Goal: Information Seeking & Learning: Learn about a topic

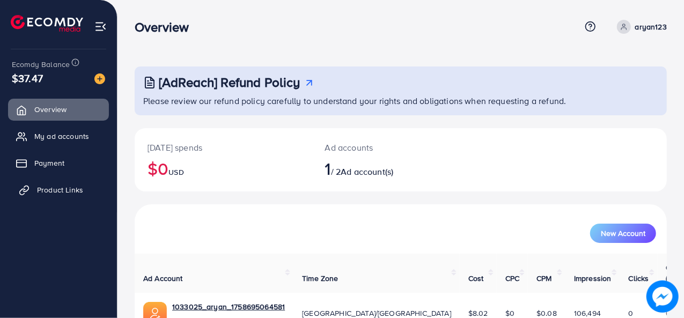
click at [68, 186] on span "Product Links" at bounding box center [60, 190] width 46 height 11
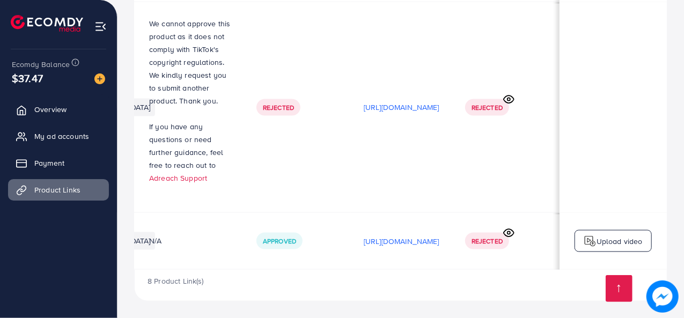
scroll to position [0, 204]
click at [440, 239] on p "[URL][DOMAIN_NAME]" at bounding box center [402, 241] width 76 height 13
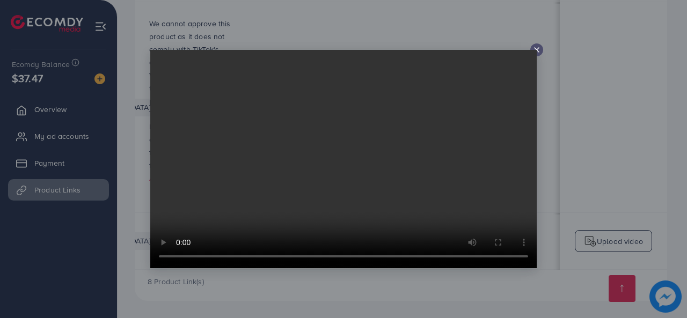
click at [538, 52] on icon at bounding box center [536, 50] width 9 height 9
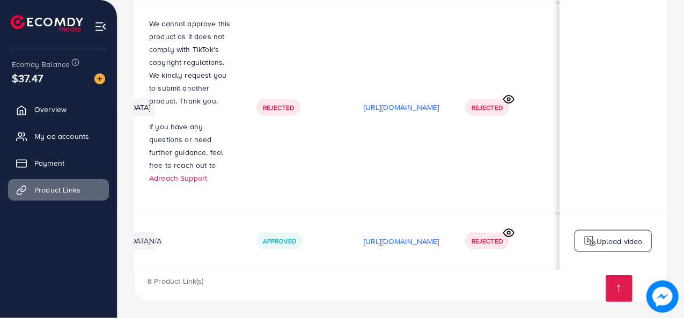
scroll to position [0, 317]
click at [512, 229] on icon at bounding box center [508, 233] width 11 height 11
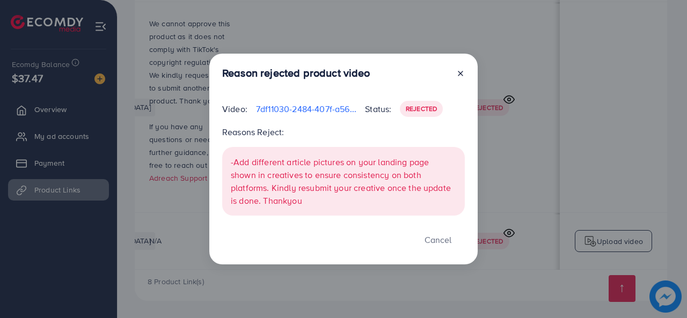
click at [457, 76] on icon at bounding box center [460, 73] width 9 height 9
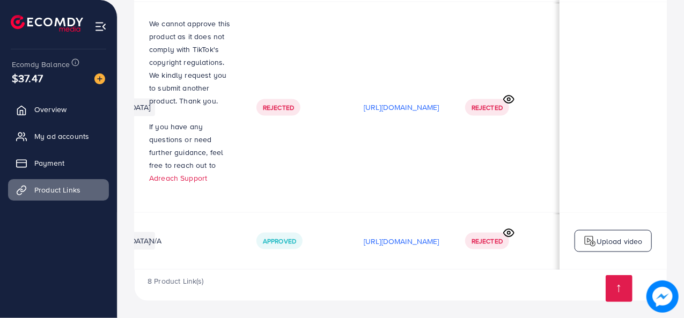
click at [504, 99] on icon at bounding box center [508, 99] width 11 height 11
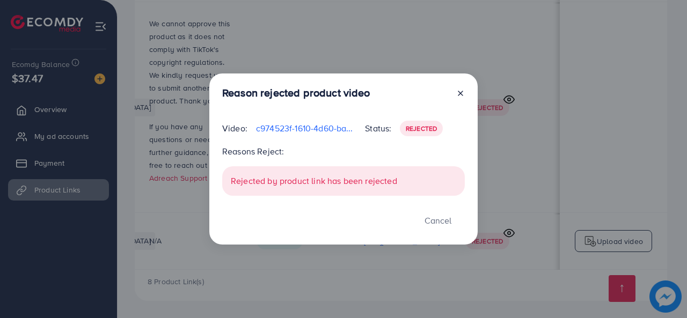
click at [462, 91] on icon at bounding box center [460, 93] width 9 height 9
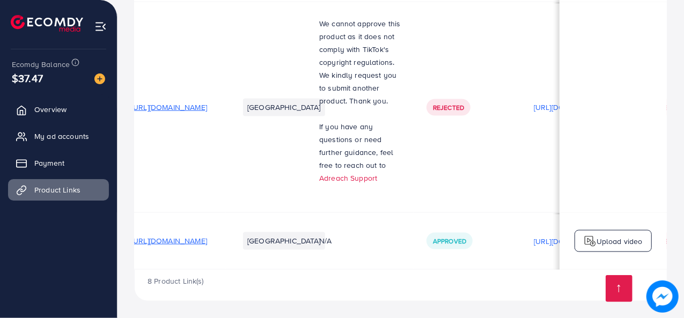
scroll to position [0, 6]
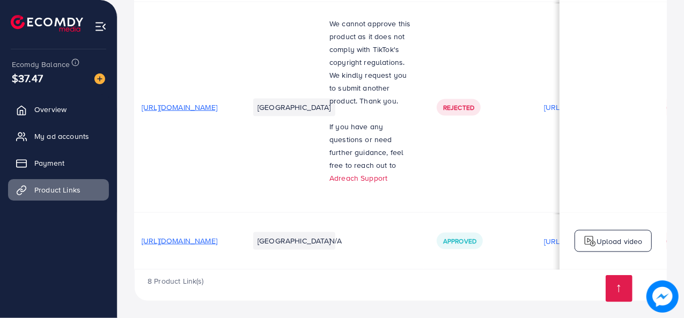
click at [217, 107] on span "[URL][DOMAIN_NAME]" at bounding box center [180, 107] width 76 height 11
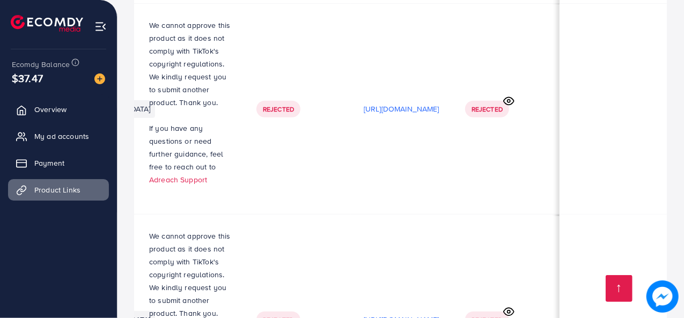
scroll to position [365, 0]
click at [506, 105] on icon at bounding box center [508, 102] width 11 height 11
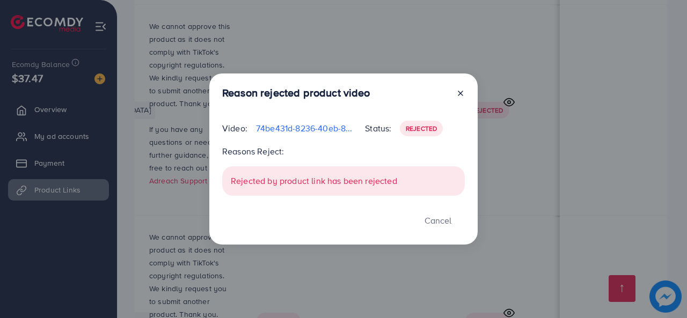
click at [456, 94] on icon at bounding box center [460, 93] width 9 height 9
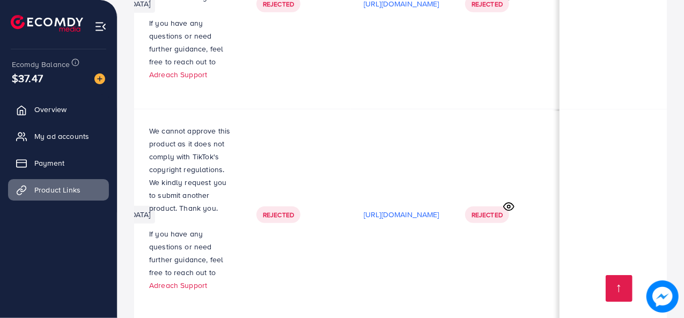
scroll to position [476, 0]
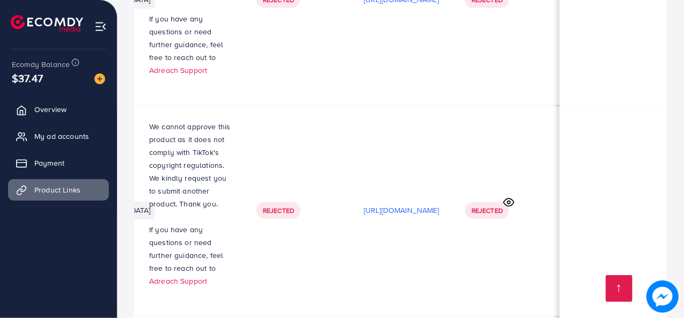
click at [509, 201] on icon at bounding box center [509, 203] width 10 height 8
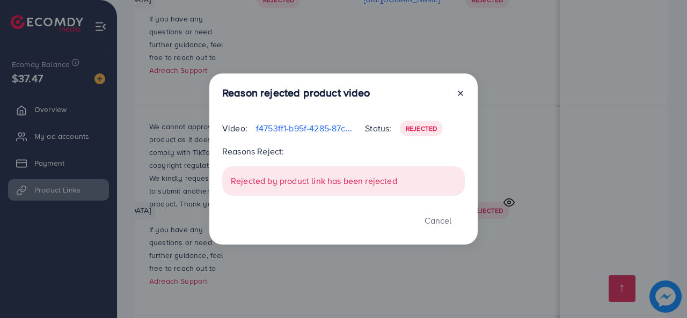
click at [462, 90] on icon at bounding box center [460, 93] width 9 height 9
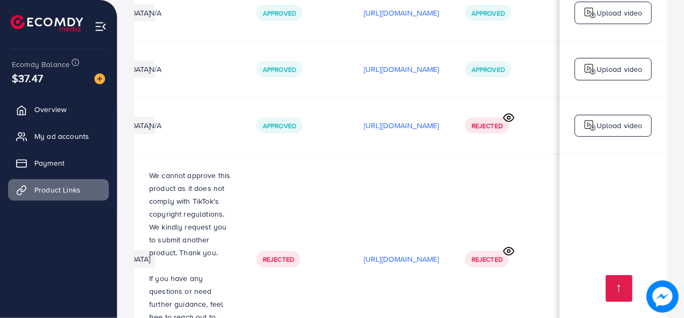
scroll to position [216, 0]
click at [512, 119] on icon at bounding box center [508, 117] width 11 height 11
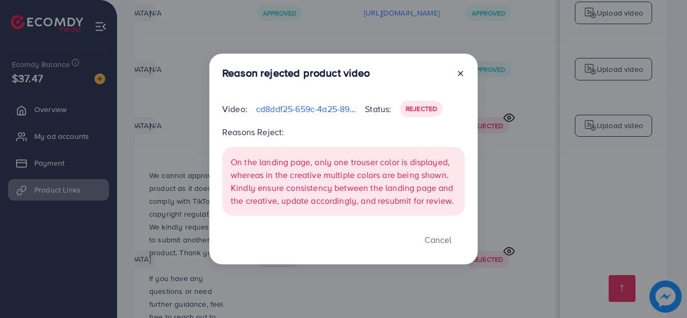
click at [461, 75] on line at bounding box center [460, 73] width 4 height 4
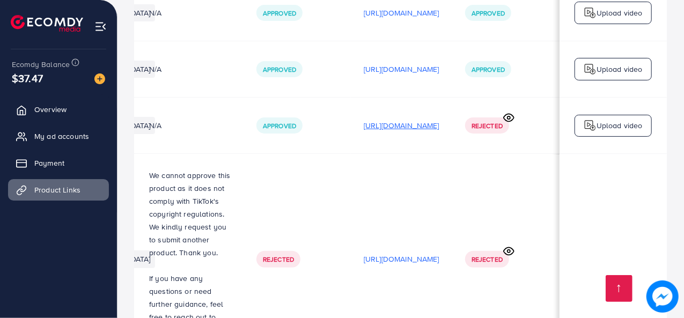
scroll to position [0, 224]
click at [440, 126] on p "[URL][DOMAIN_NAME]" at bounding box center [402, 125] width 76 height 13
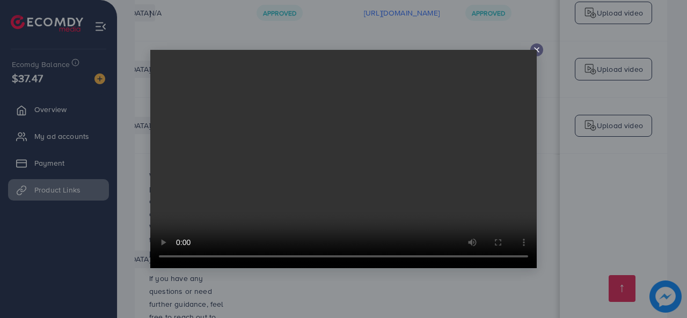
click at [537, 51] on line at bounding box center [537, 50] width 4 height 4
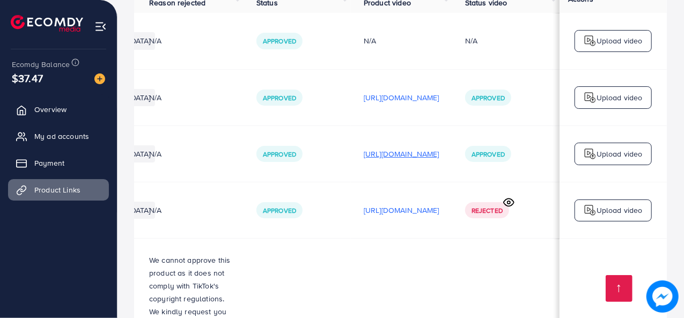
scroll to position [0, 317]
click at [407, 162] on div "[URL][DOMAIN_NAME]" at bounding box center [402, 154] width 76 height 16
click at [392, 158] on p "[URL][DOMAIN_NAME]" at bounding box center [402, 154] width 76 height 13
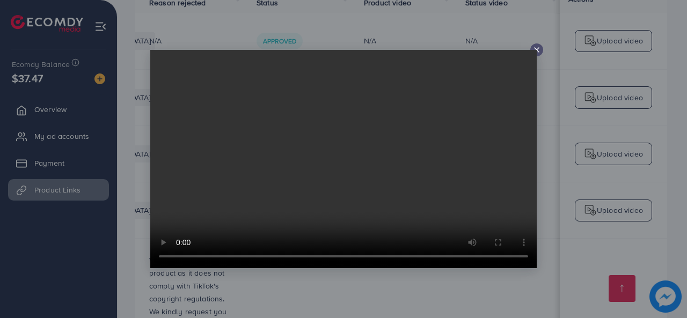
click at [531, 53] on video at bounding box center [343, 159] width 386 height 218
click at [538, 49] on icon at bounding box center [536, 50] width 9 height 9
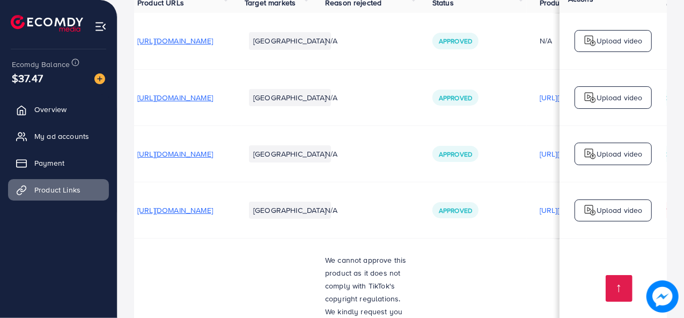
scroll to position [0, 0]
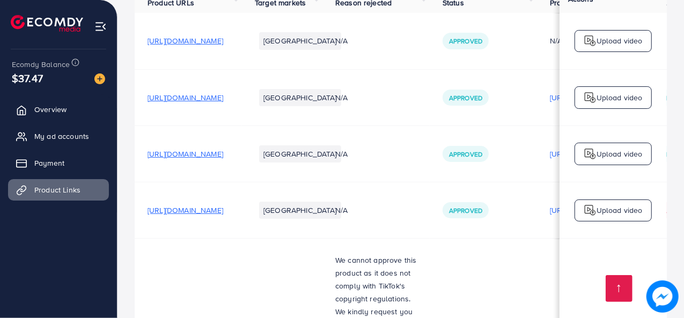
click at [223, 159] on span "[URL][DOMAIN_NAME]" at bounding box center [186, 154] width 76 height 11
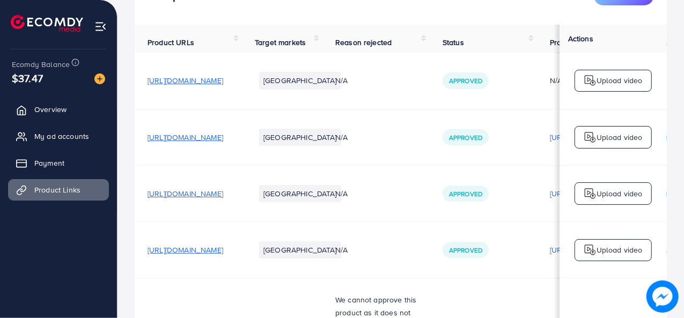
click at [223, 85] on span "[URL][DOMAIN_NAME]" at bounding box center [186, 80] width 76 height 11
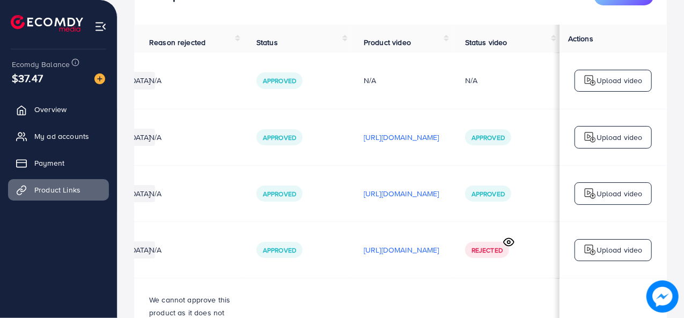
scroll to position [0, 279]
click at [398, 142] on p "[URL][DOMAIN_NAME]" at bounding box center [402, 137] width 76 height 13
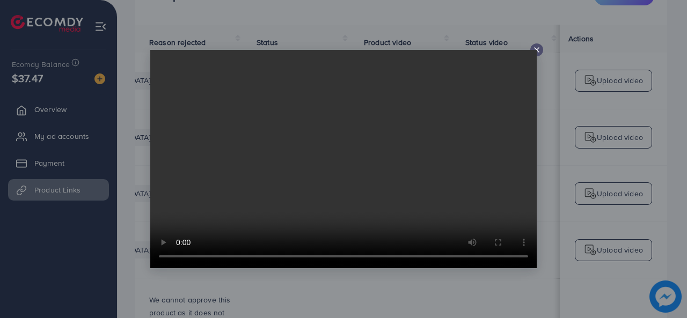
click at [535, 54] on video at bounding box center [343, 159] width 386 height 218
click at [537, 47] on icon at bounding box center [536, 50] width 9 height 9
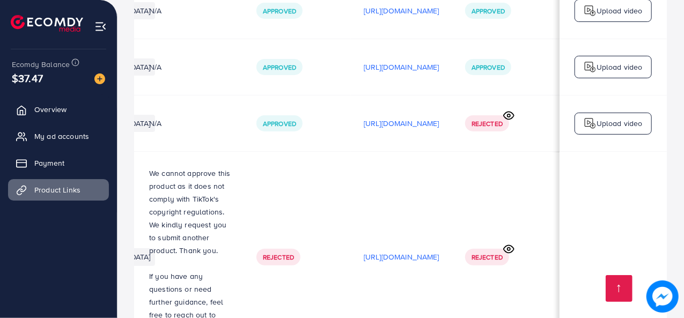
scroll to position [220, 0]
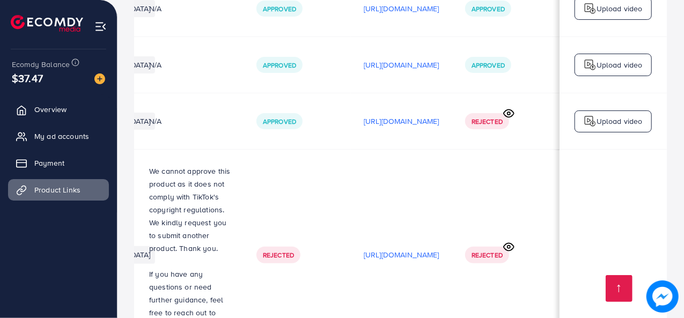
click at [515, 118] on icon at bounding box center [508, 113] width 11 height 11
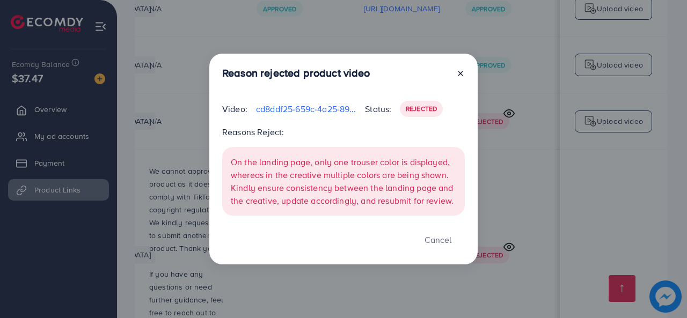
click at [462, 73] on line at bounding box center [460, 73] width 4 height 4
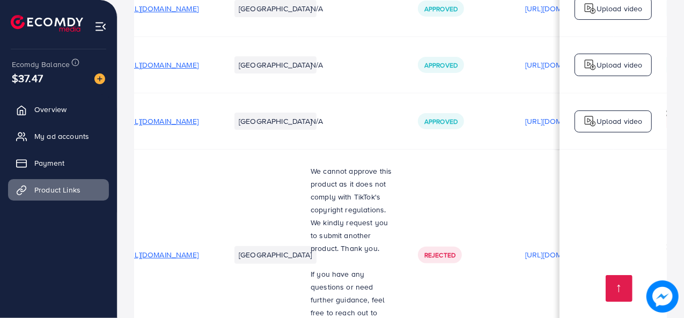
scroll to position [0, 24]
click at [199, 125] on span "[URL][DOMAIN_NAME]" at bounding box center [161, 121] width 76 height 11
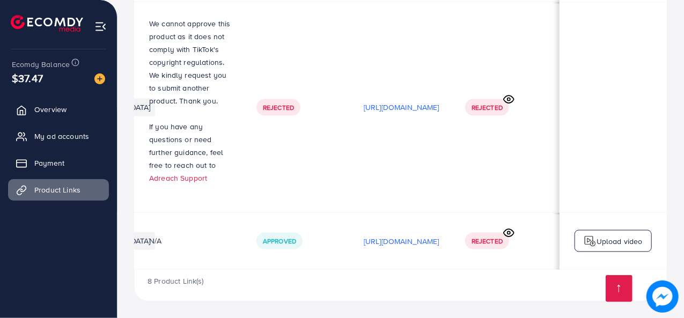
scroll to position [0, 310]
click at [515, 95] on icon at bounding box center [508, 99] width 11 height 11
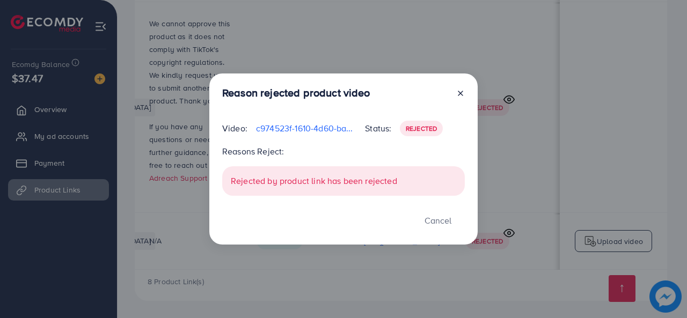
click at [463, 91] on icon at bounding box center [460, 93] width 9 height 9
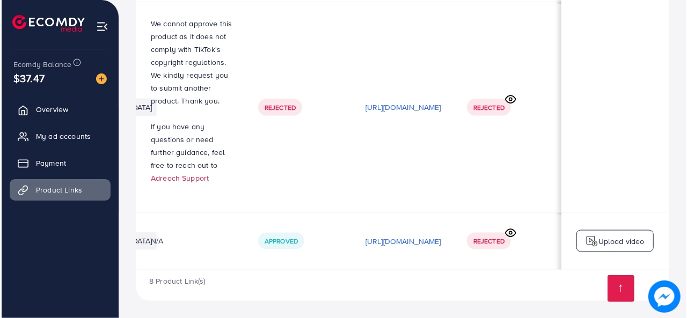
scroll to position [0, 318]
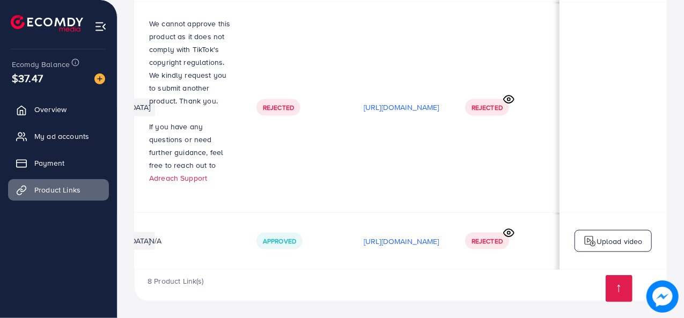
click at [509, 231] on icon at bounding box center [508, 233] width 11 height 11
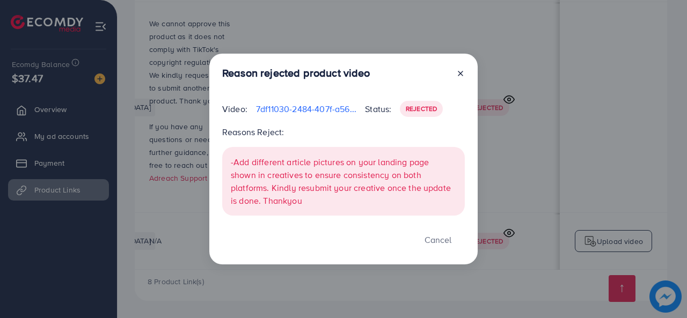
drag, startPoint x: 221, startPoint y: 58, endPoint x: 476, endPoint y: 255, distance: 321.4
click at [0, 0] on div "474x366 frames : 0 0 / 15 secs" at bounding box center [0, 0] width 0 height 0
click at [0, 0] on icon at bounding box center [0, 0] width 0 height 0
